Goal: Information Seeking & Learning: Learn about a topic

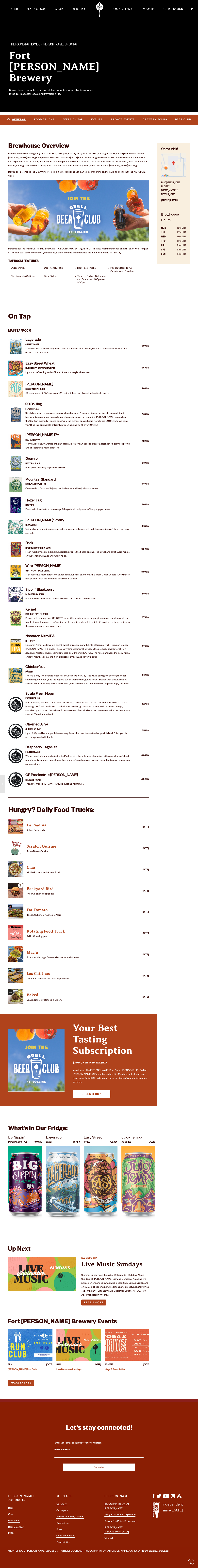
click at [16, 119] on link "General" at bounding box center [16, 119] width 22 height 7
click at [44, 119] on link "Food Trucks" at bounding box center [44, 119] width 23 height 7
click at [73, 119] on link "Beers on Tap" at bounding box center [73, 119] width 23 height 7
click at [97, 119] on link "Events" at bounding box center [97, 119] width 14 height 7
click at [13, 119] on link "General" at bounding box center [13, 119] width 16 height 7
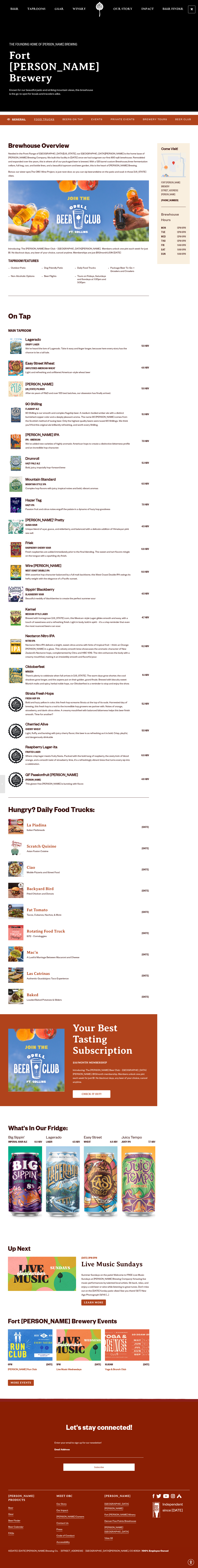
click at [44, 119] on link "Food Trucks" at bounding box center [44, 119] width 23 height 7
click at [73, 119] on link "Beers on Tap" at bounding box center [73, 119] width 23 height 7
